Goal: Complete application form

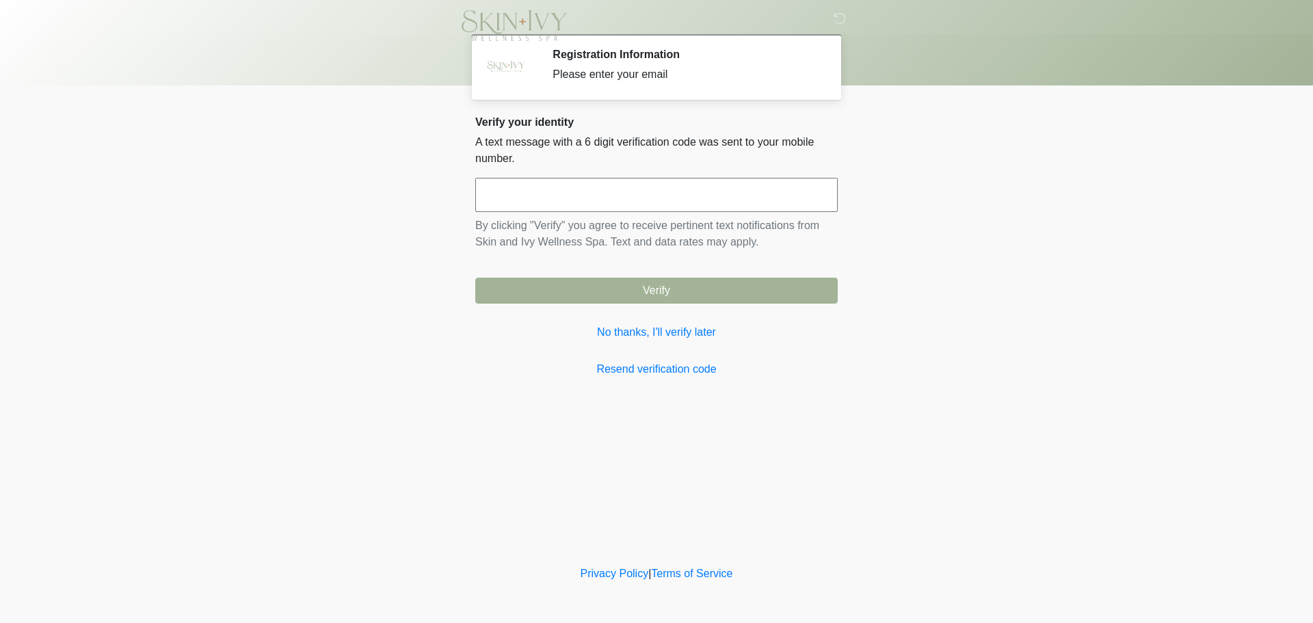
drag, startPoint x: 478, startPoint y: 139, endPoint x: 589, endPoint y: 155, distance: 112.6
click at [589, 155] on p "A text message with a 6 digit verification code was sent to your mobile number." at bounding box center [656, 150] width 362 height 33
click at [522, 162] on p "A text message with a 6 digit verification code was sent to your mobile number." at bounding box center [656, 150] width 362 height 33
click at [570, 182] on input "text" at bounding box center [656, 195] width 362 height 34
click at [650, 327] on link "No thanks, I'll verify later" at bounding box center [656, 332] width 362 height 16
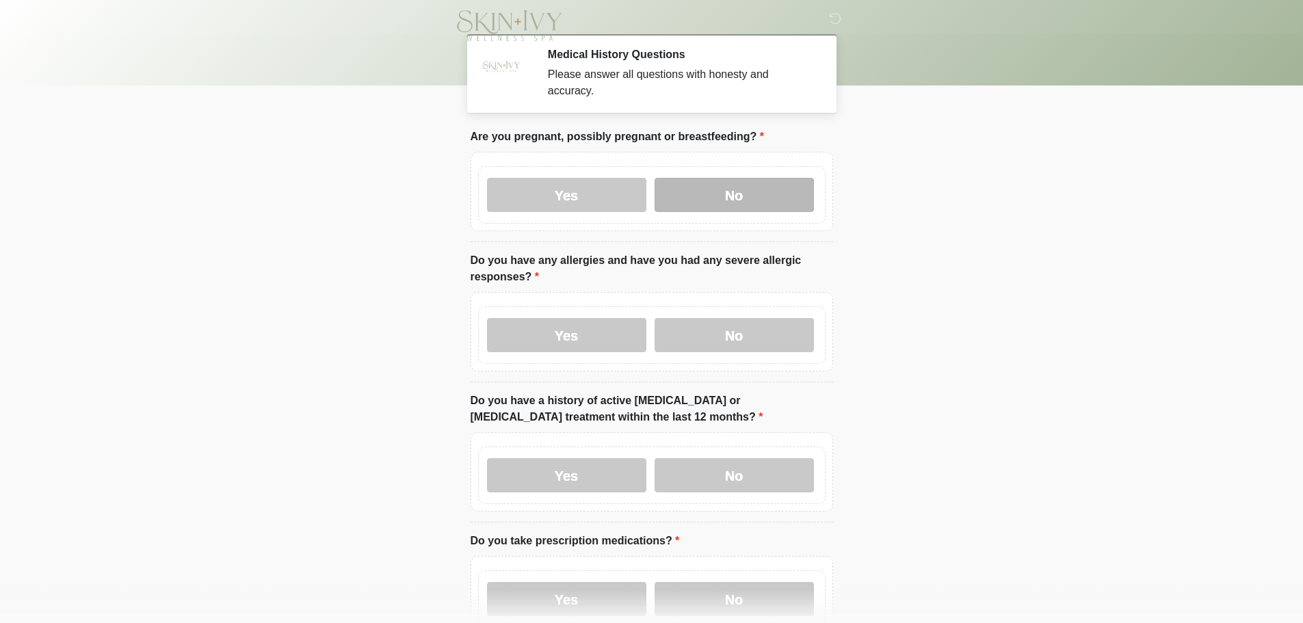
click at [715, 181] on label "No" at bounding box center [733, 195] width 159 height 34
click at [608, 325] on label "Yes" at bounding box center [566, 335] width 159 height 34
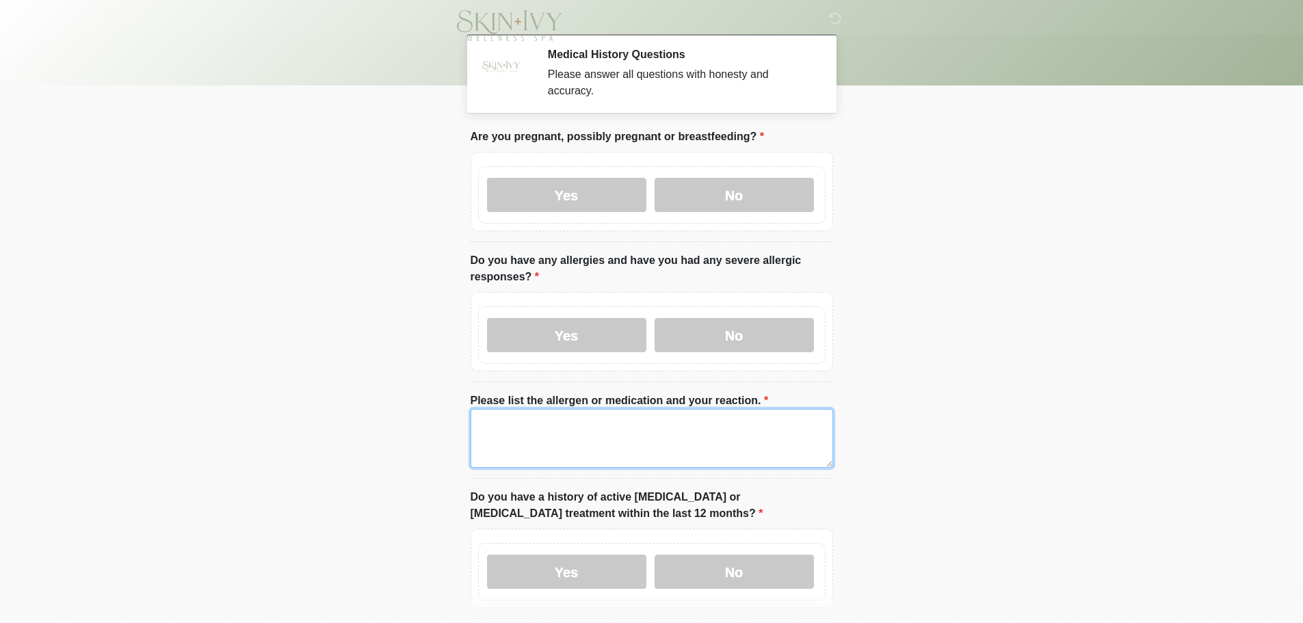
click at [608, 416] on textarea "Please list the allergen or medication and your reaction." at bounding box center [651, 438] width 362 height 59
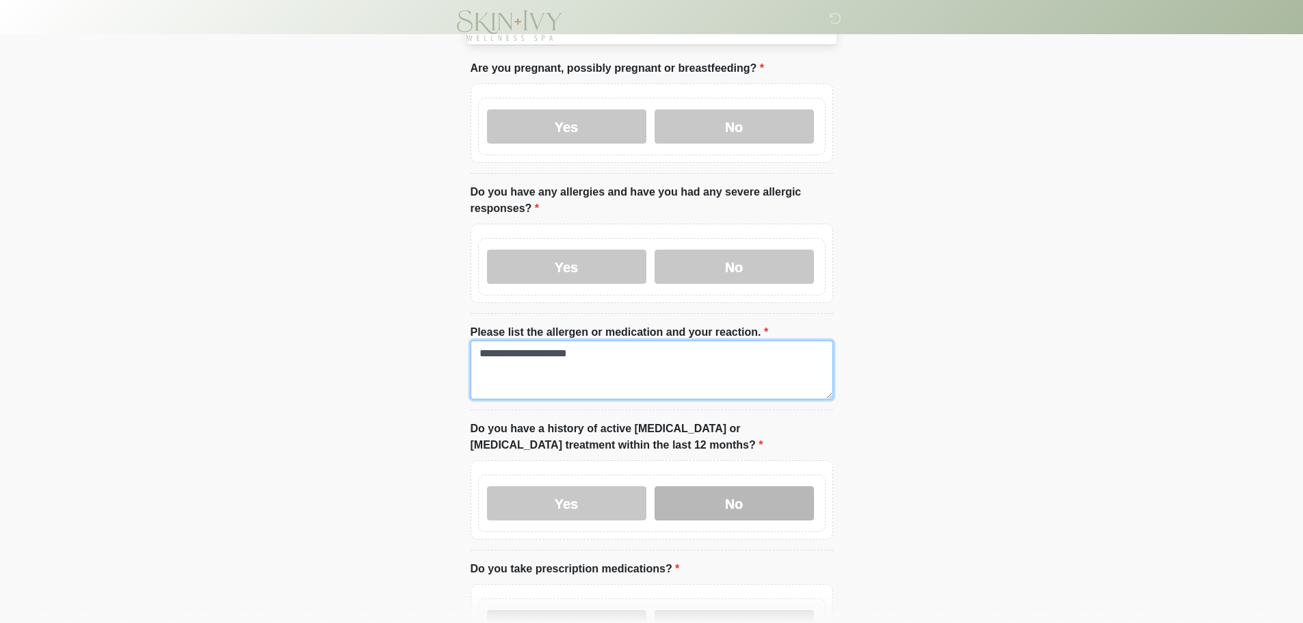
scroll to position [137, 0]
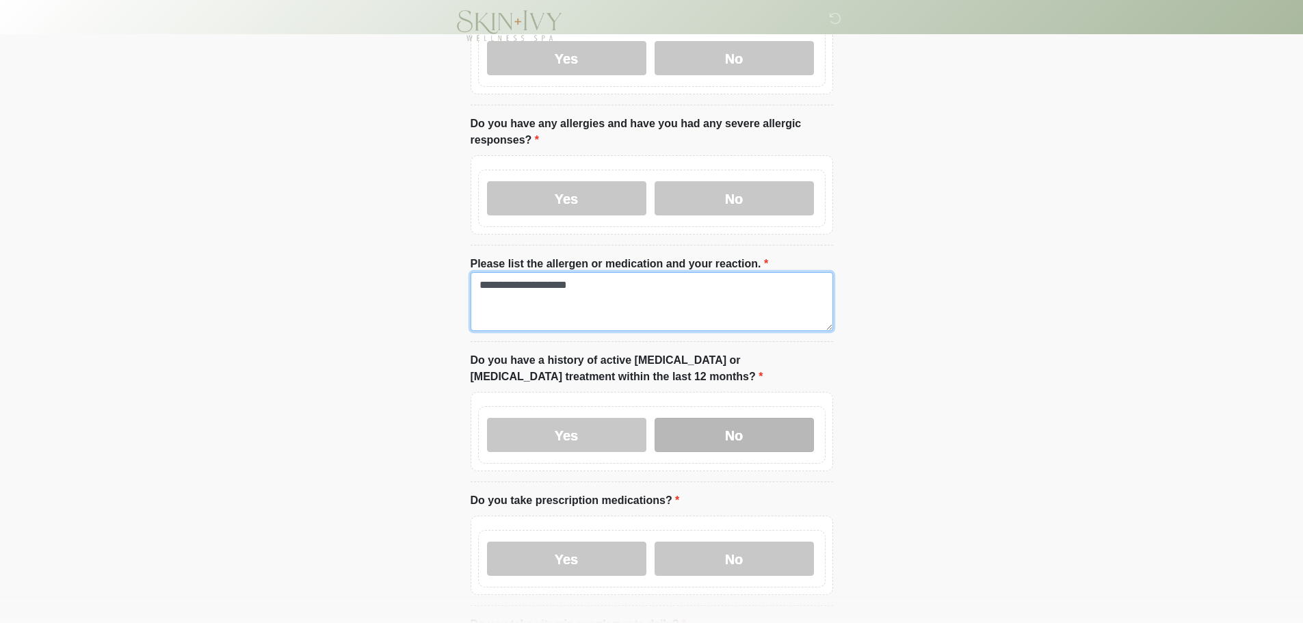
type textarea "**********"
click at [735, 418] on label "No" at bounding box center [733, 435] width 159 height 34
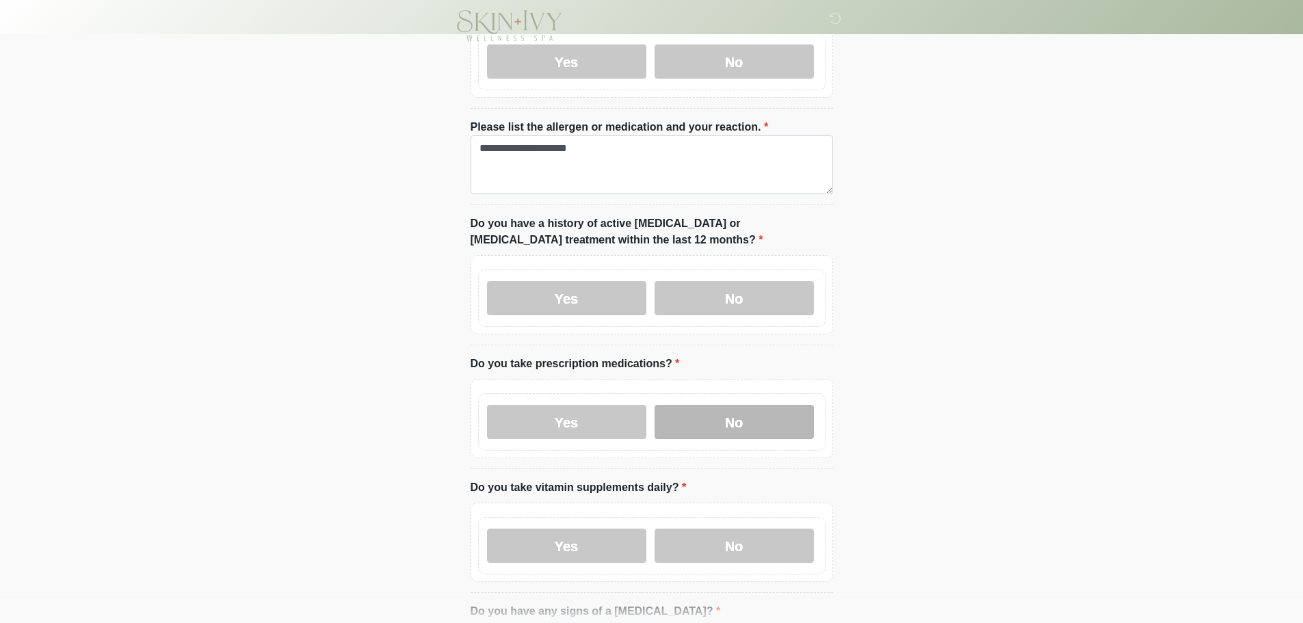
click at [689, 412] on label "No" at bounding box center [733, 422] width 159 height 34
click at [604, 405] on label "Yes" at bounding box center [566, 422] width 159 height 34
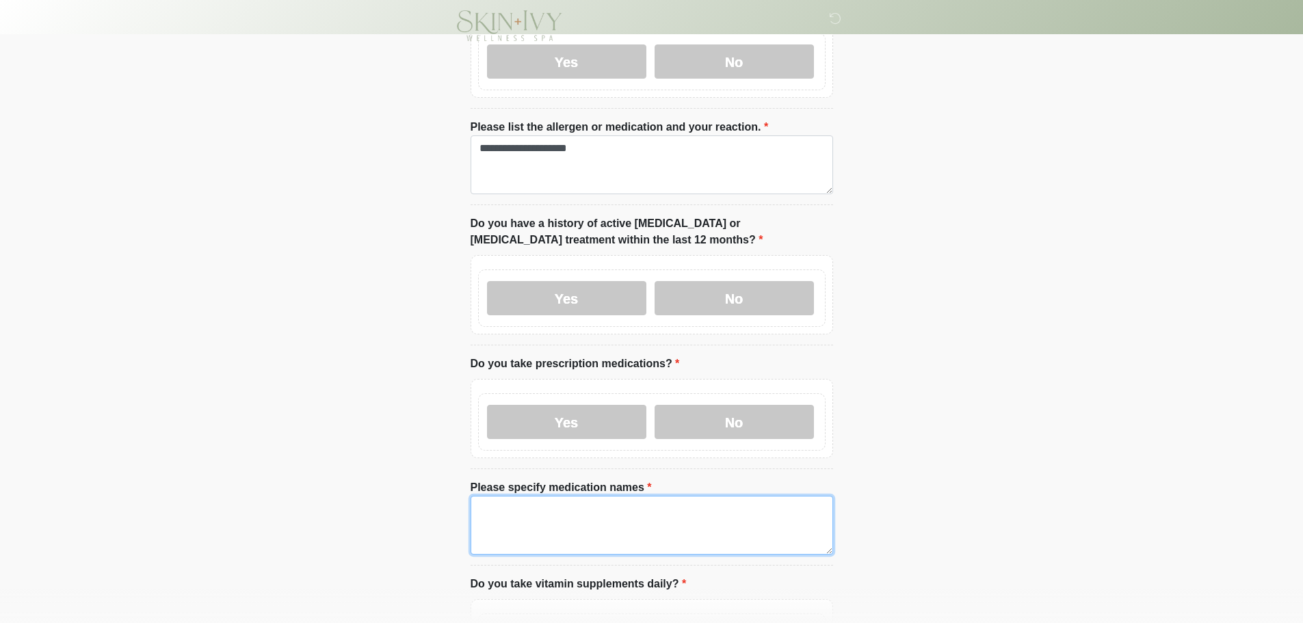
click at [606, 496] on textarea "Please specify medication names" at bounding box center [651, 525] width 362 height 59
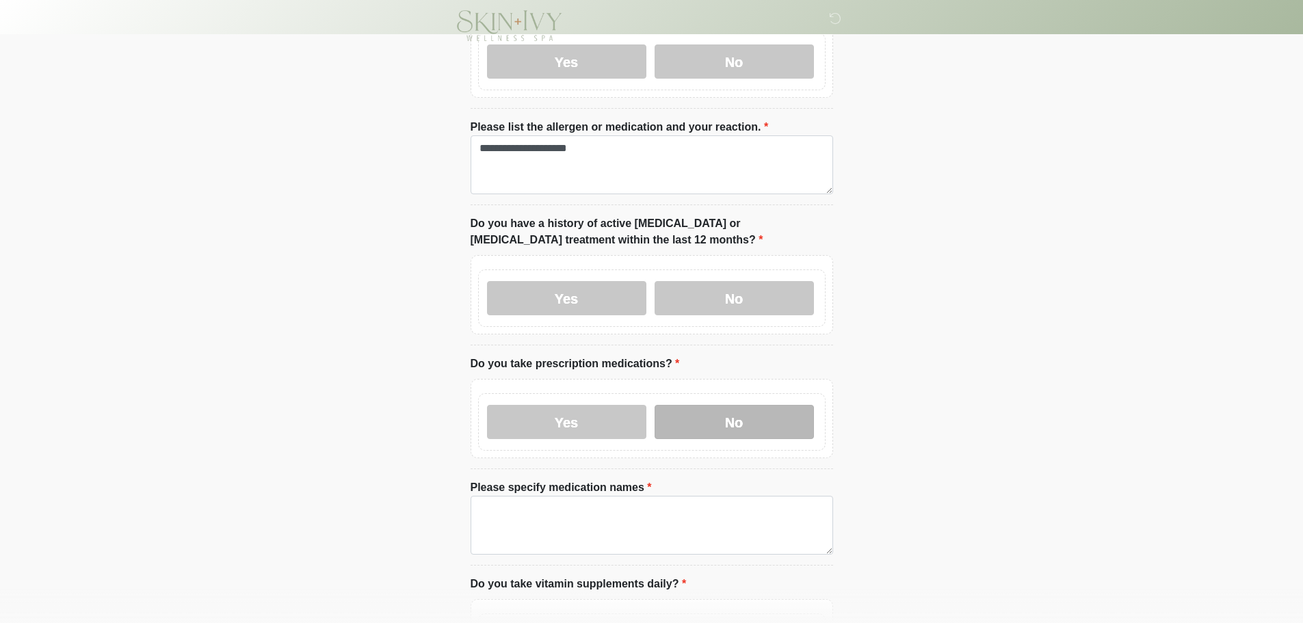
click at [713, 408] on label "No" at bounding box center [733, 422] width 159 height 34
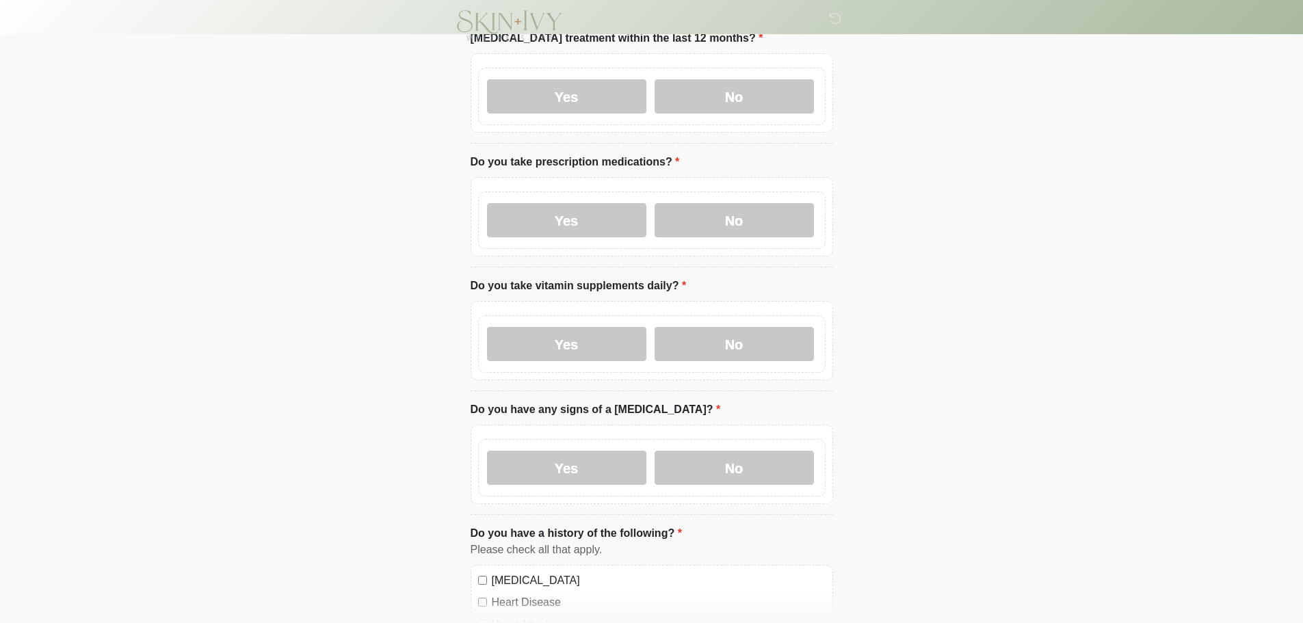
scroll to position [479, 0]
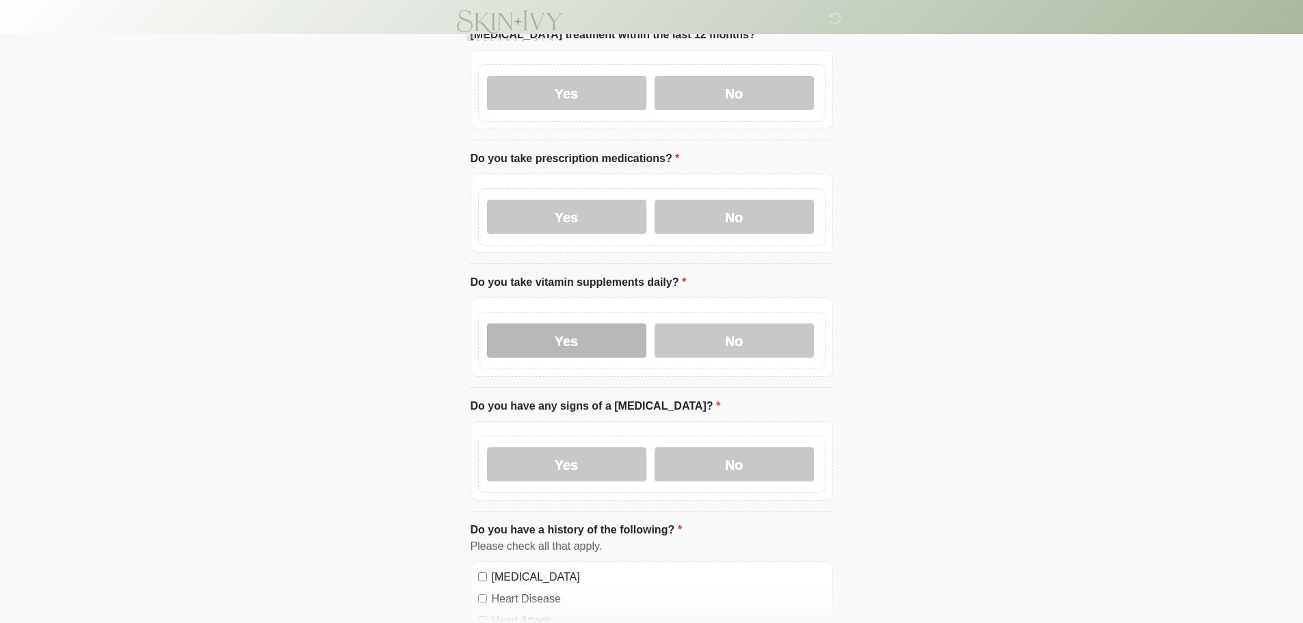
click at [584, 334] on label "Yes" at bounding box center [566, 340] width 159 height 34
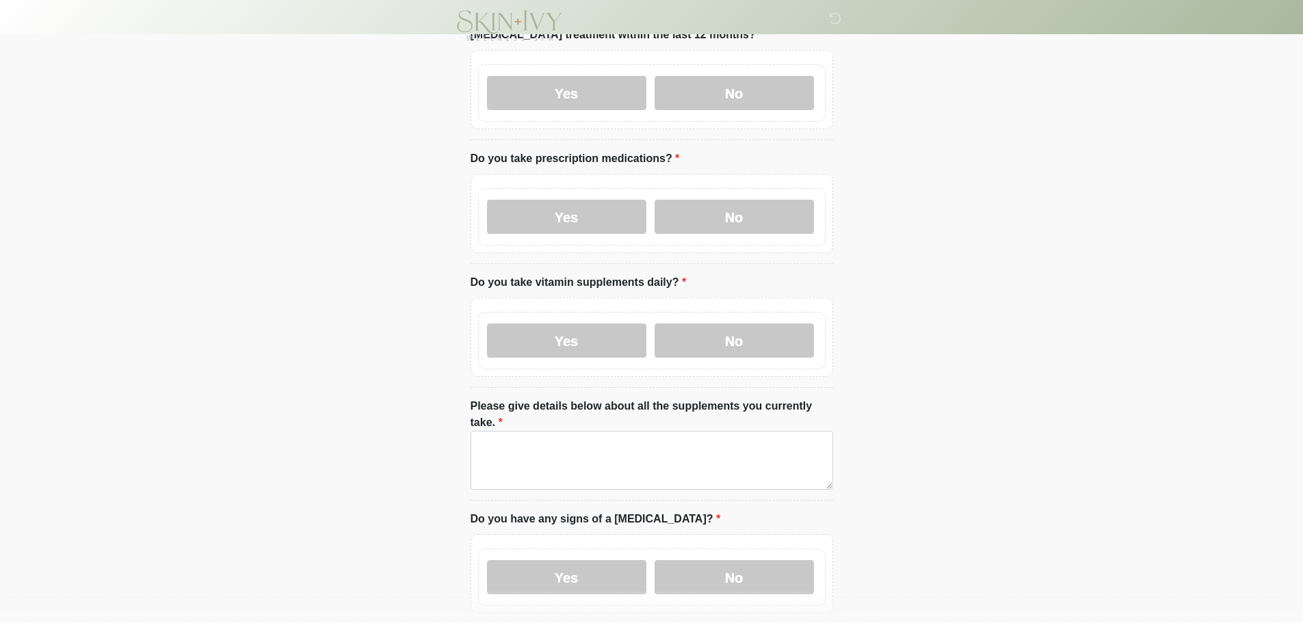
drag, startPoint x: 597, startPoint y: 393, endPoint x: 613, endPoint y: 417, distance: 28.6
click at [597, 398] on label "Please give details below about all the supplements you currently take." at bounding box center [651, 414] width 362 height 33
click at [597, 431] on textarea "Please give details below about all the supplements you currently take." at bounding box center [651, 460] width 362 height 59
click at [618, 431] on textarea "Please give details below about all the supplements you currently take." at bounding box center [651, 460] width 362 height 59
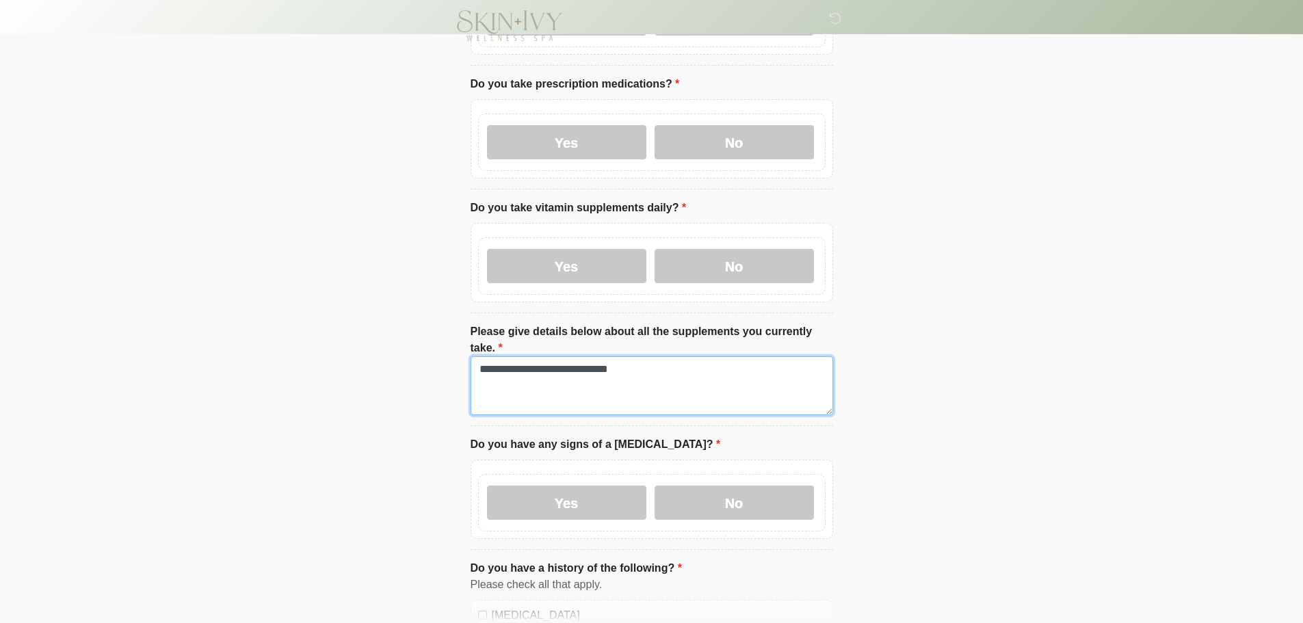
scroll to position [684, 0]
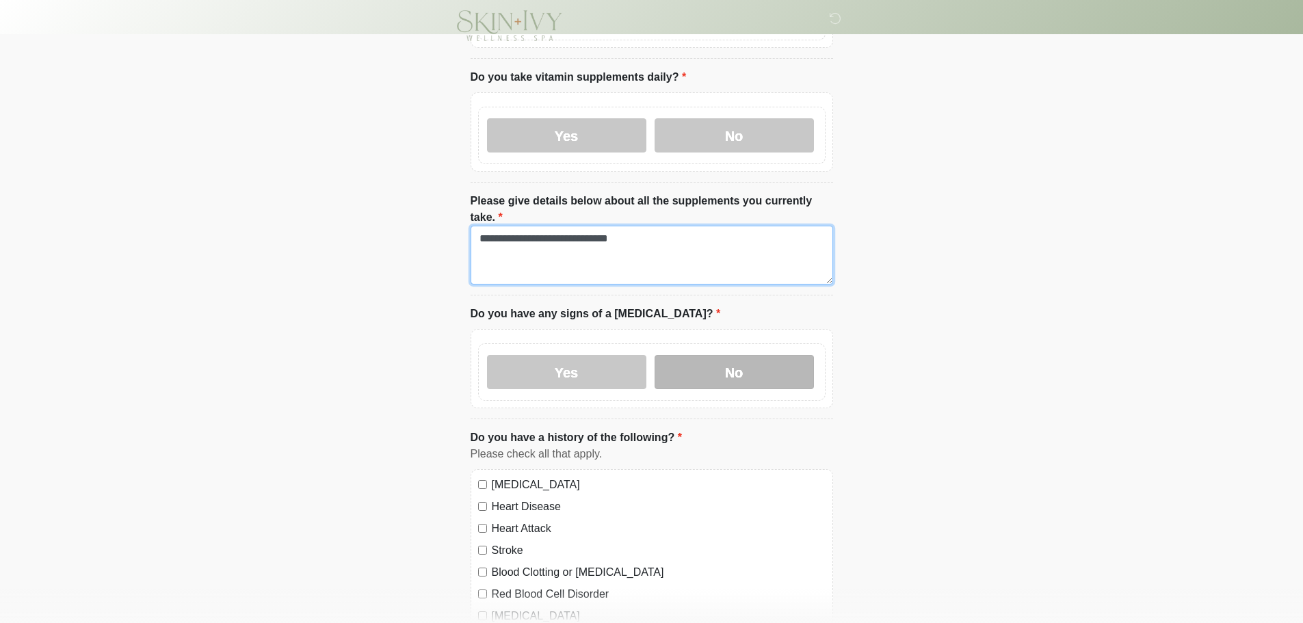
type textarea "**********"
click at [743, 355] on label "No" at bounding box center [733, 372] width 159 height 34
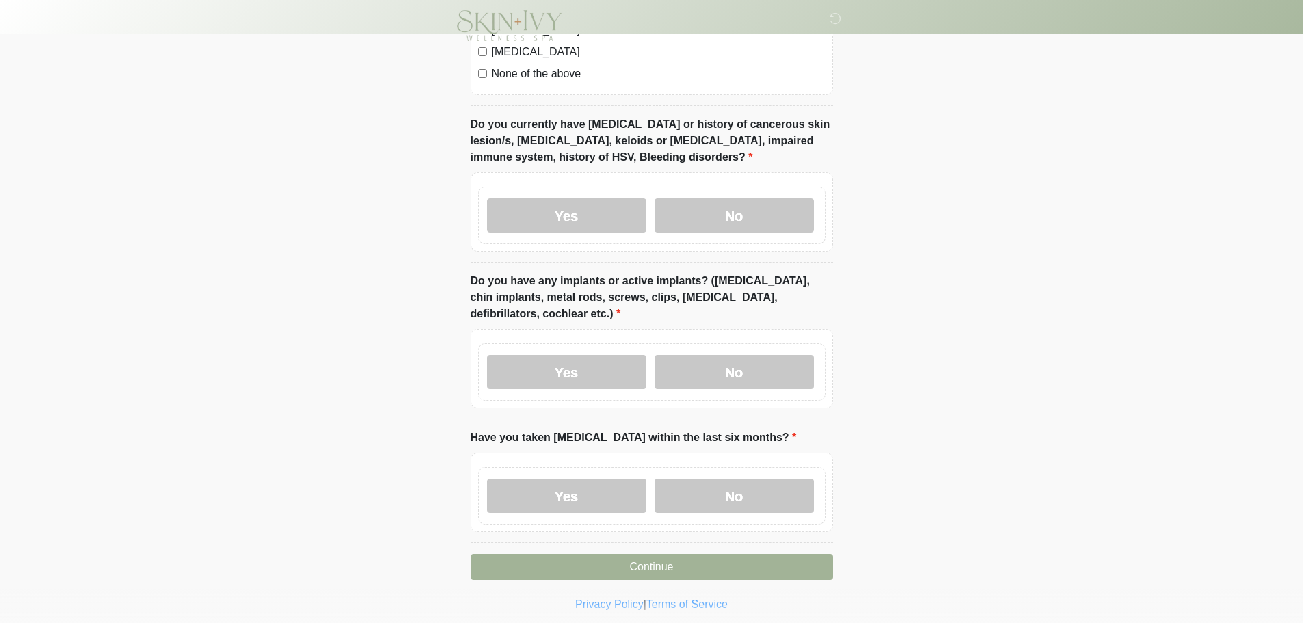
scroll to position [1337, 0]
click at [707, 197] on label "No" at bounding box center [733, 214] width 159 height 34
click at [700, 354] on label "No" at bounding box center [733, 371] width 159 height 34
click at [734, 477] on label "No" at bounding box center [733, 494] width 159 height 34
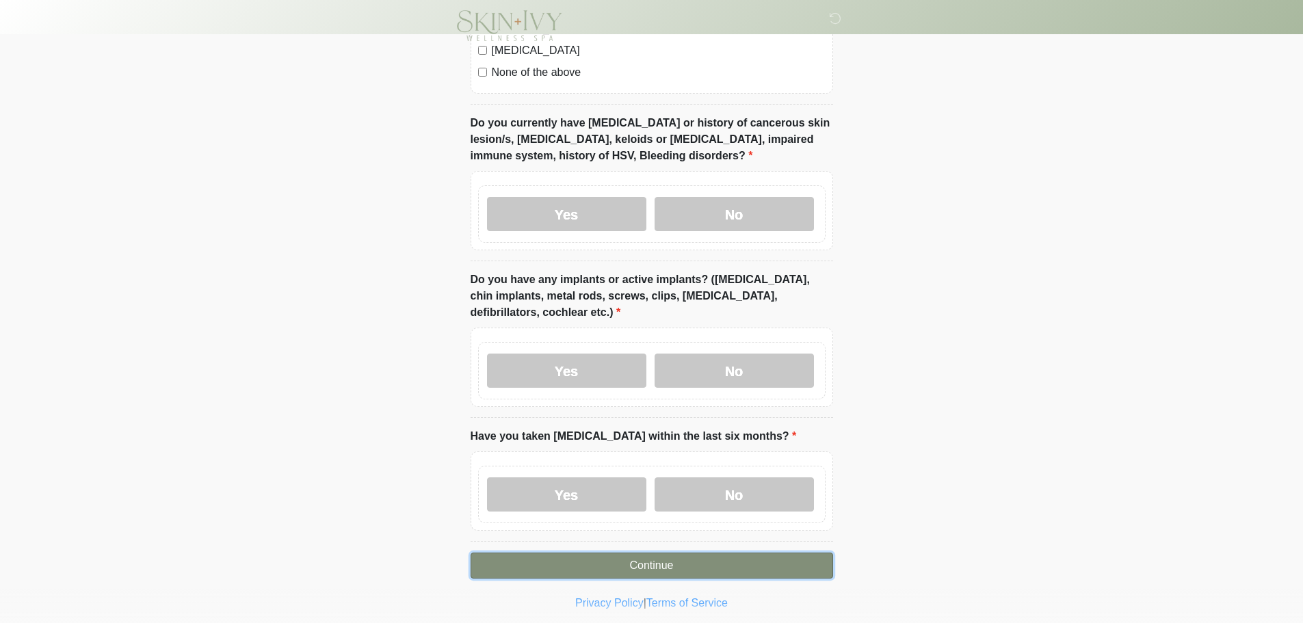
click at [702, 552] on button "Continue" at bounding box center [651, 565] width 362 height 26
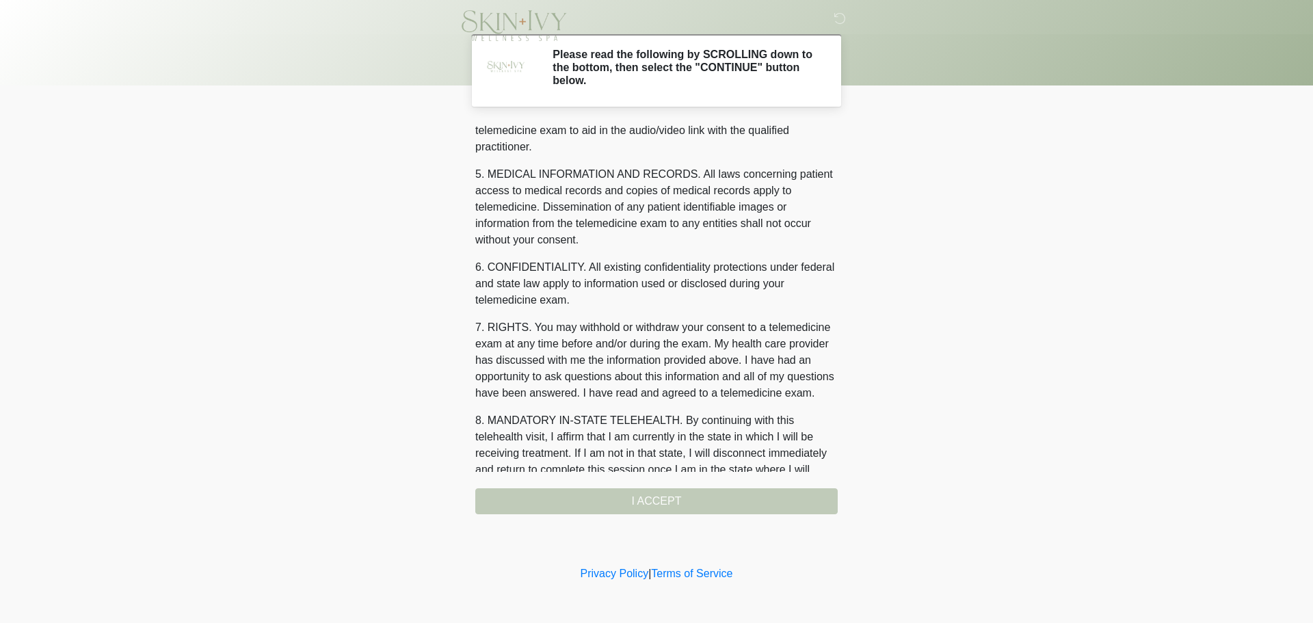
scroll to position [460, 0]
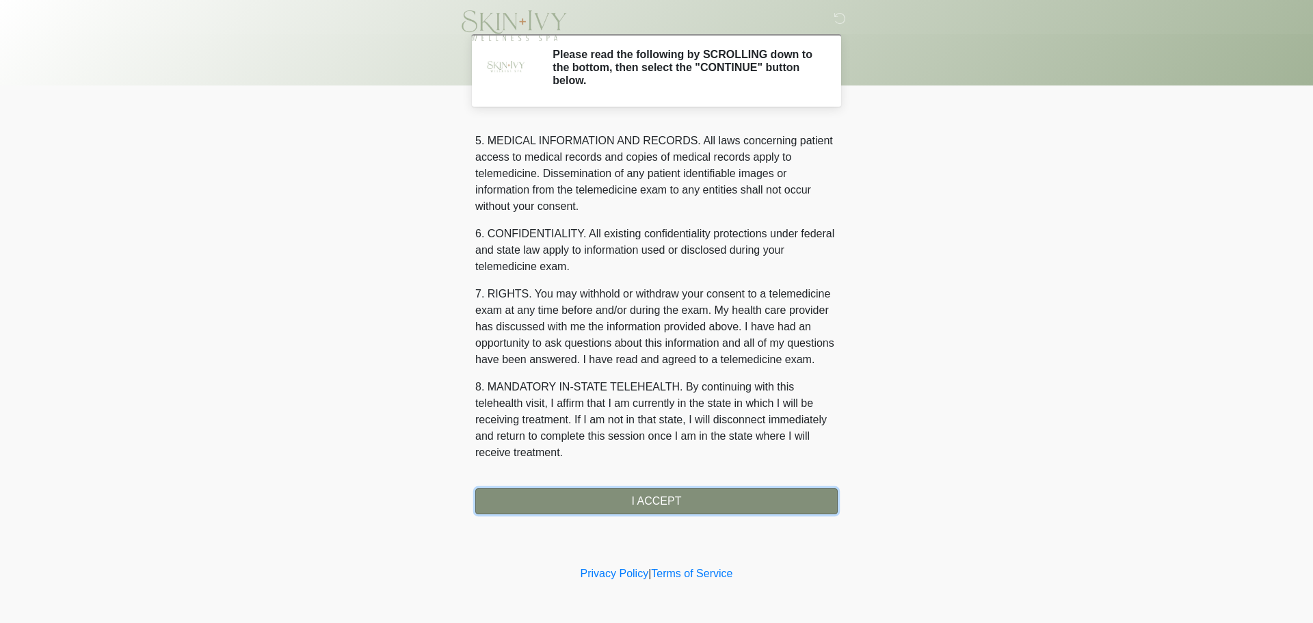
click at [632, 504] on button "I ACCEPT" at bounding box center [656, 501] width 362 height 26
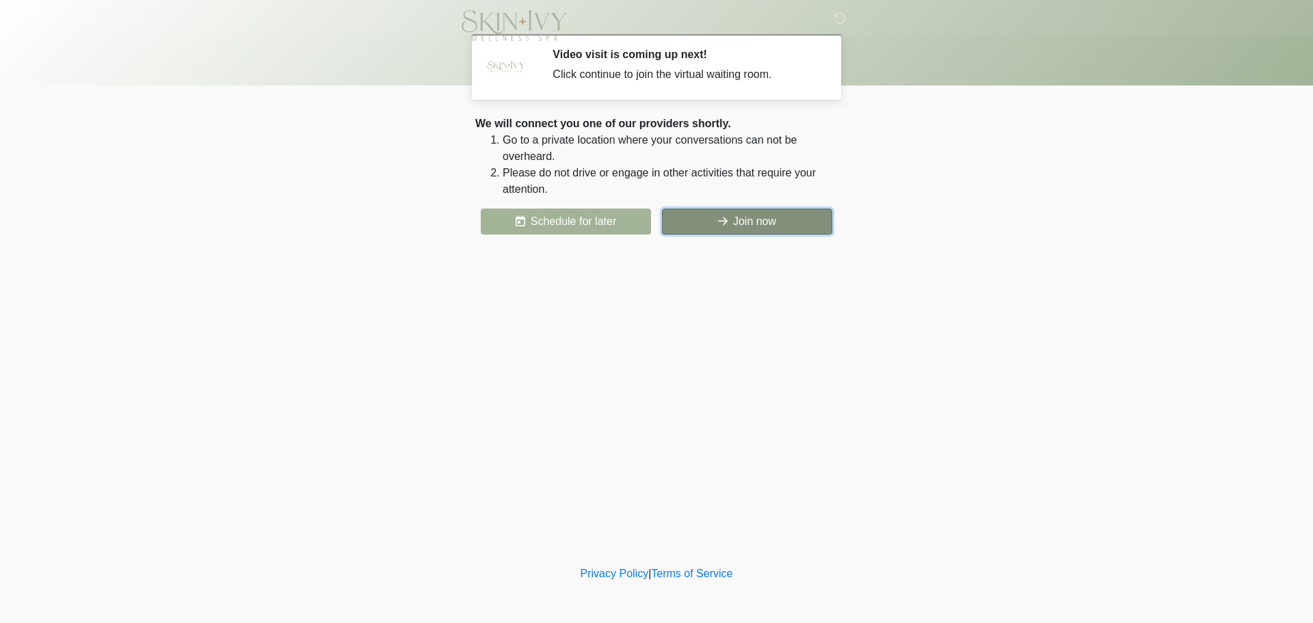
click at [734, 216] on button "Join now" at bounding box center [747, 222] width 170 height 26
